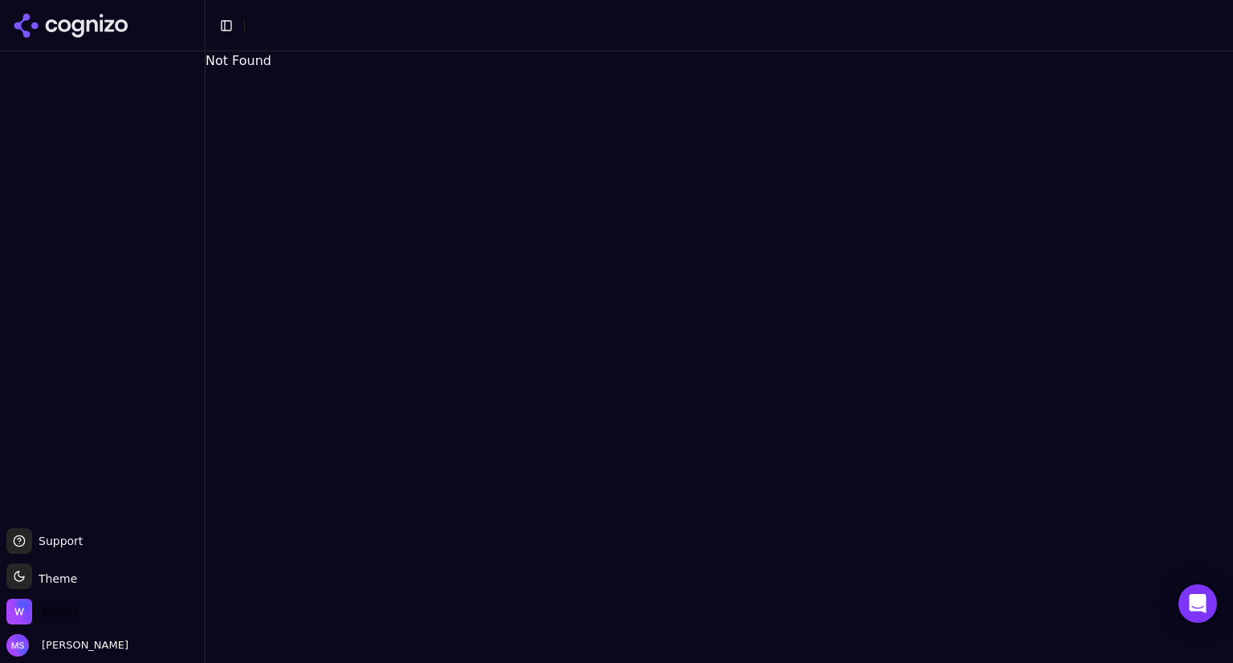
click at [74, 608] on span "Warmy" at bounding box center [60, 611] width 36 height 14
click at [122, 14] on icon at bounding box center [71, 26] width 116 height 24
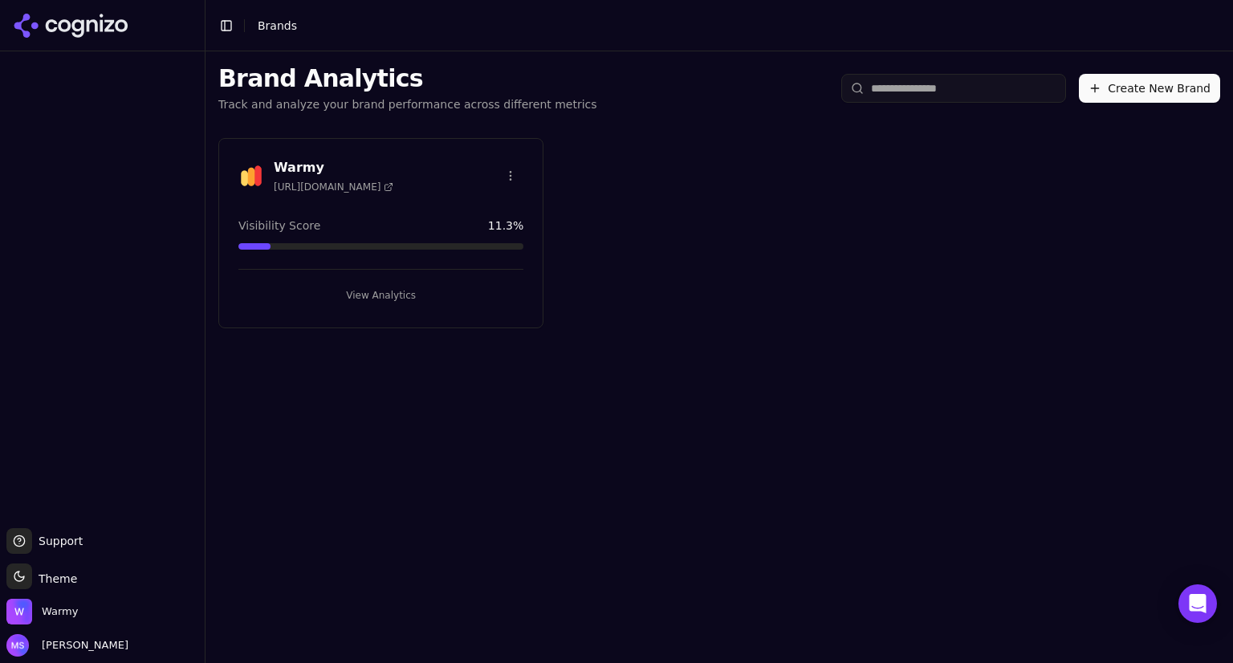
click at [411, 169] on div "Warmy https://warmy.io" at bounding box center [380, 175] width 285 height 35
click at [401, 286] on button "View Analytics" at bounding box center [380, 296] width 285 height 26
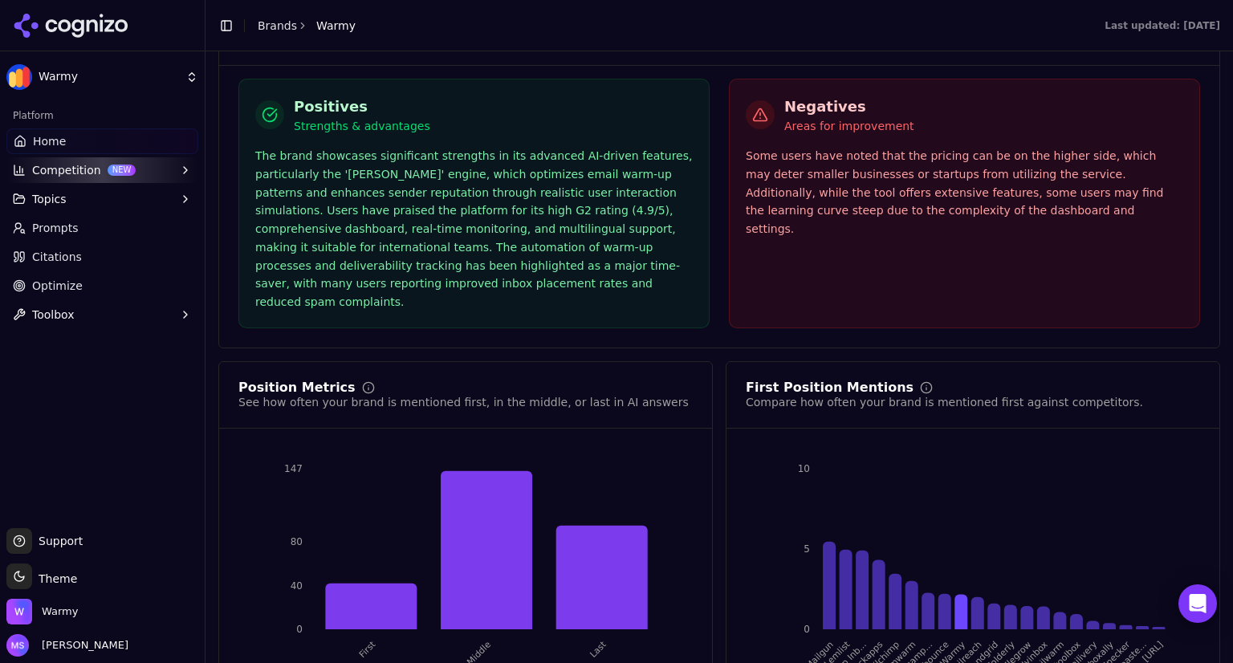
scroll to position [2862, 0]
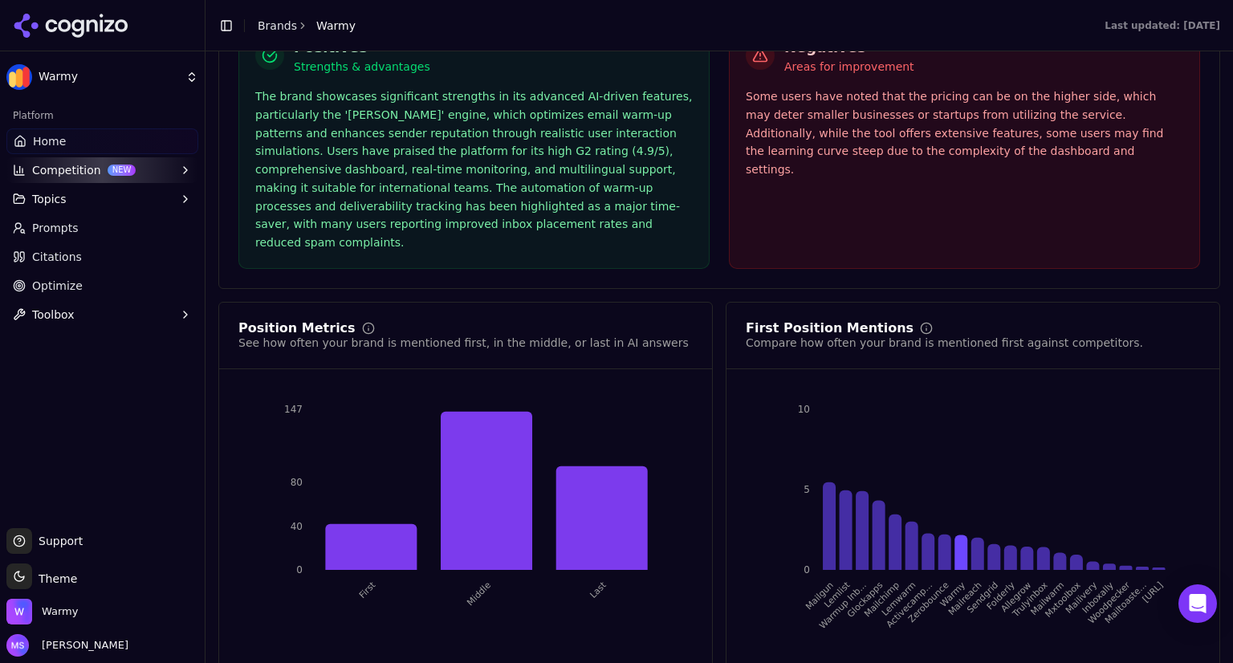
click at [55, 167] on span "Competition" at bounding box center [66, 170] width 69 height 16
click at [55, 167] on button "Competition NEW" at bounding box center [102, 170] width 192 height 26
click at [99, 214] on ul "Home Competition NEW Topics Prompts Citations Optimize Toolbox" at bounding box center [102, 227] width 192 height 199
click at [128, 200] on button "Topics" at bounding box center [102, 199] width 192 height 26
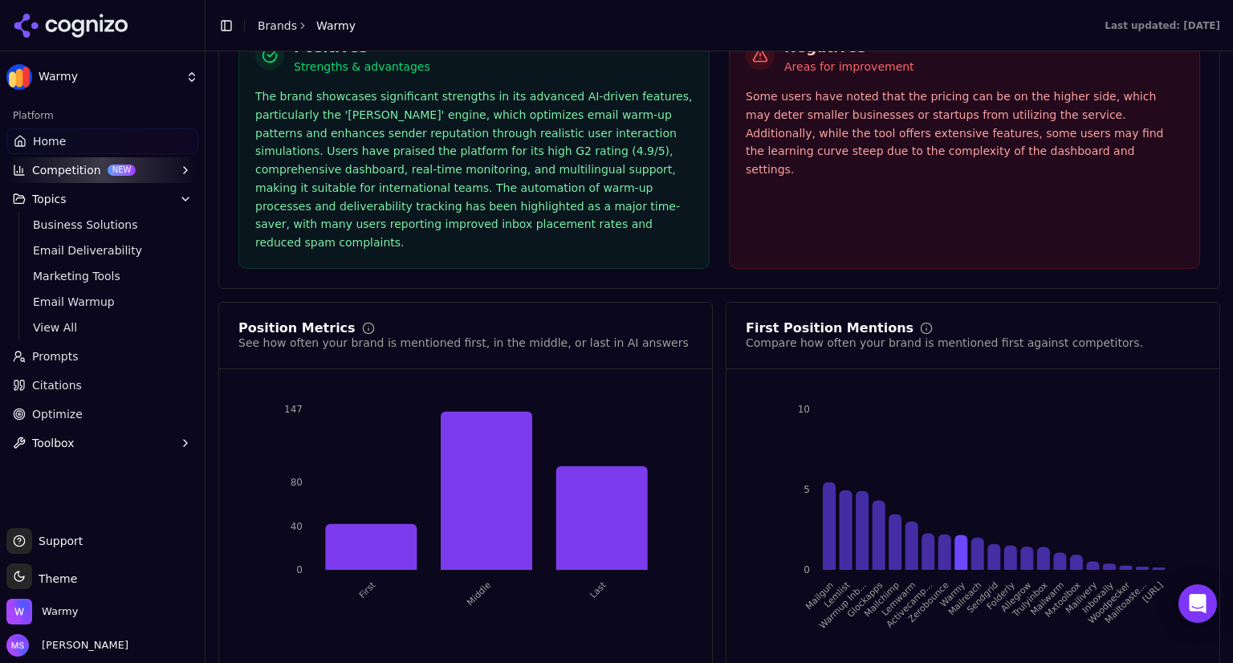
click at [131, 262] on ul "Business Solutions Email Deliverability Marketing Tools Email Warmup View All" at bounding box center [102, 276] width 169 height 128
click at [124, 260] on link "Email Deliverability" at bounding box center [102, 250] width 153 height 22
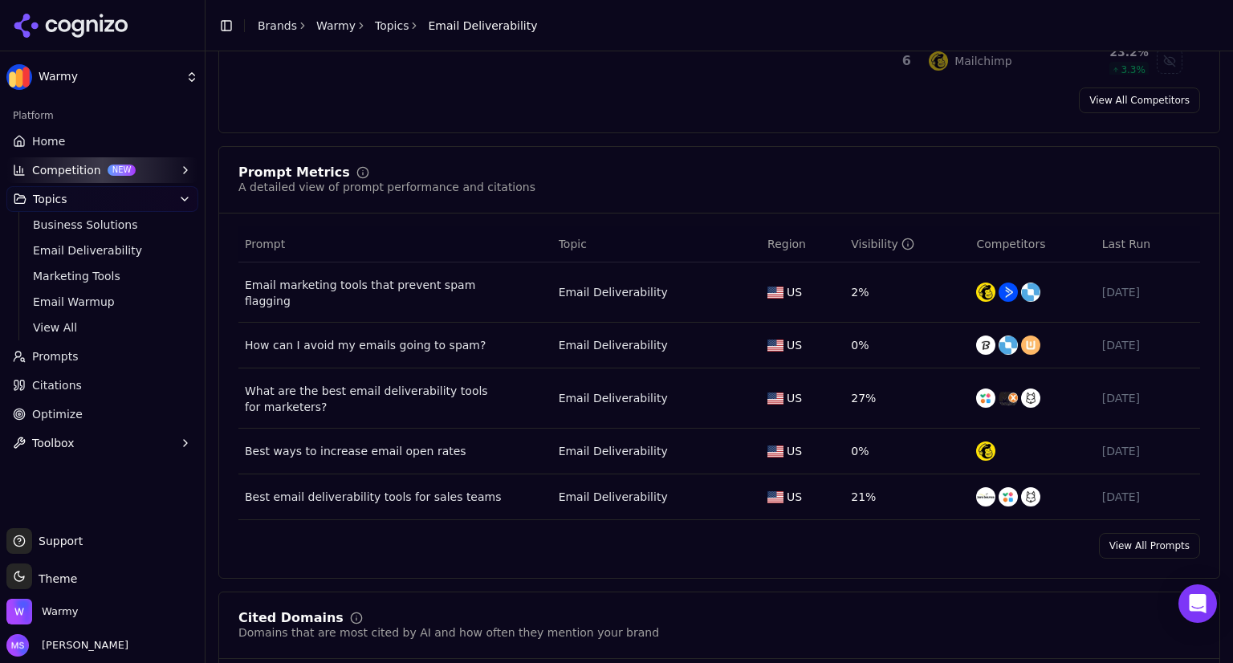
scroll to position [484, 0]
click at [129, 357] on link "Prompts" at bounding box center [102, 357] width 192 height 26
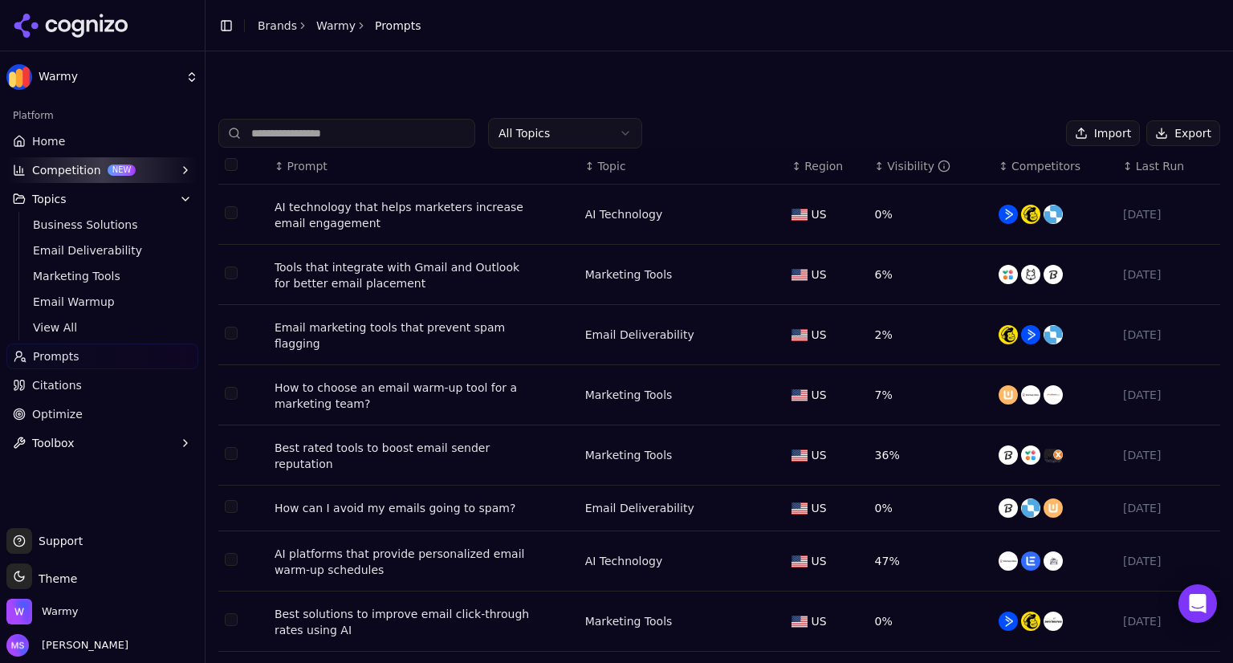
scroll to position [116, 0]
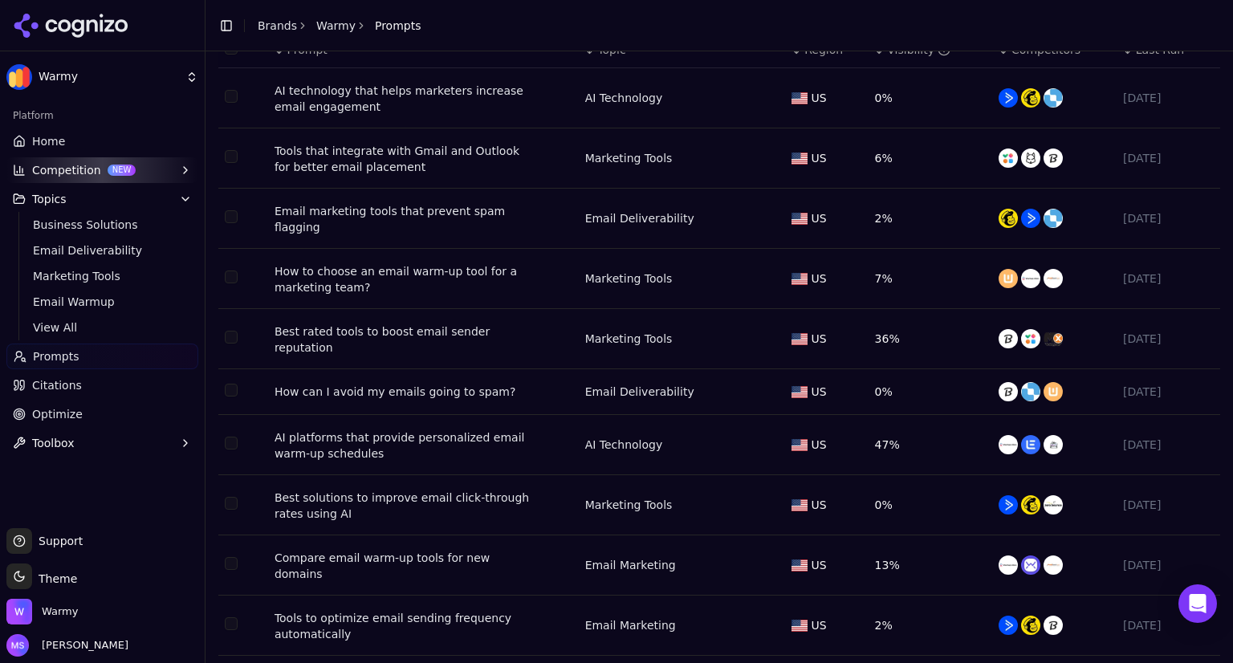
click at [112, 411] on link "Optimize" at bounding box center [102, 414] width 192 height 26
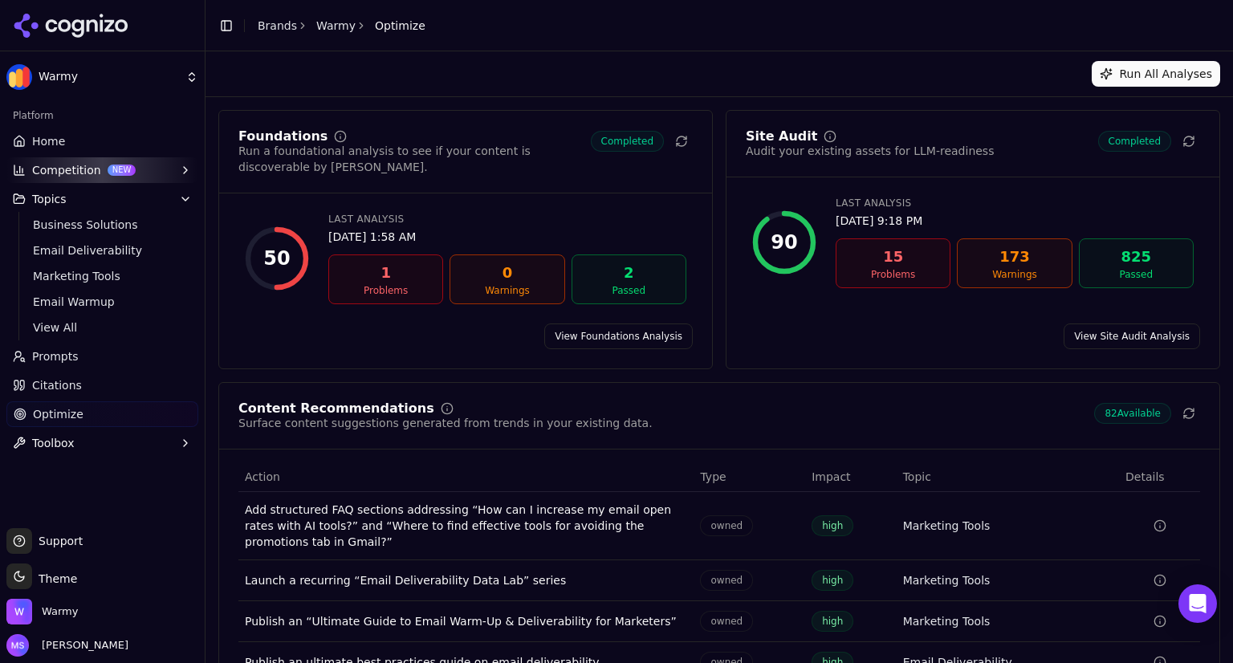
click at [87, 132] on link "Home" at bounding box center [102, 141] width 192 height 26
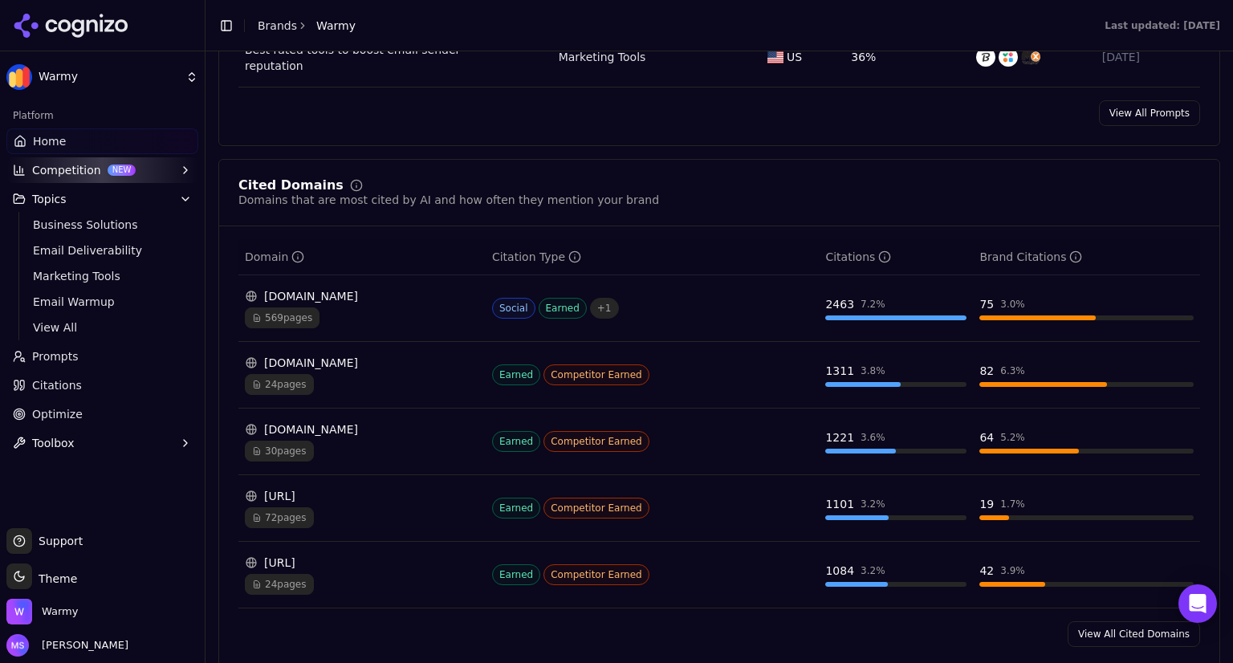
scroll to position [1508, 0]
